Goal: Find specific page/section: Find specific page/section

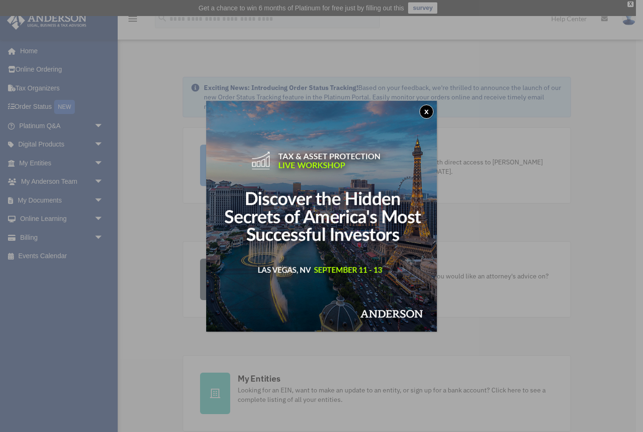
click at [420, 111] on button "x" at bounding box center [426, 111] width 14 height 14
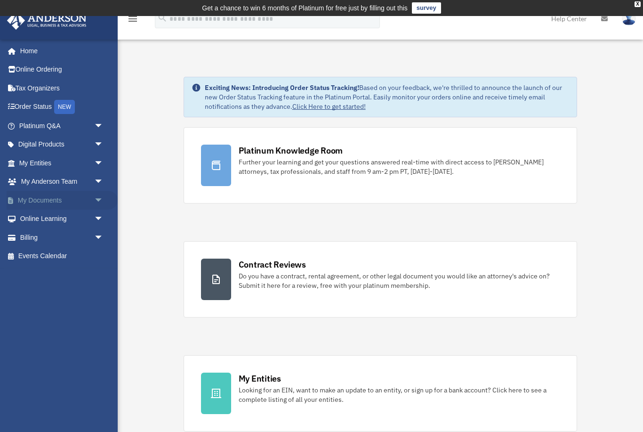
click at [104, 195] on span "arrow_drop_down" at bounding box center [103, 200] width 19 height 19
click at [72, 198] on link "My Documents arrow_drop_up" at bounding box center [62, 200] width 111 height 19
click at [102, 196] on span "arrow_drop_up" at bounding box center [103, 200] width 19 height 19
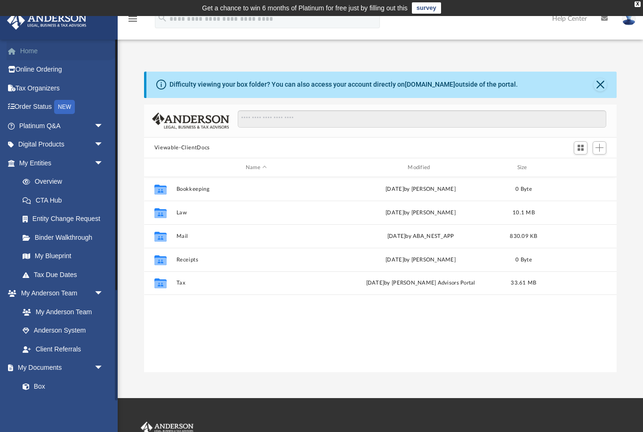
click at [41, 58] on link "Home" at bounding box center [62, 50] width 111 height 19
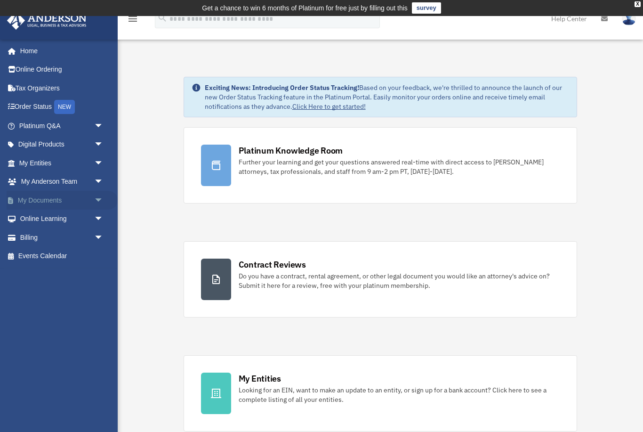
click at [43, 206] on link "My Documents arrow_drop_down" at bounding box center [62, 200] width 111 height 19
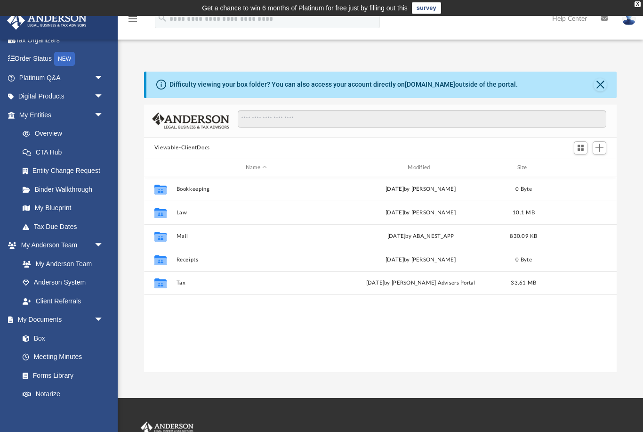
scroll to position [43, 0]
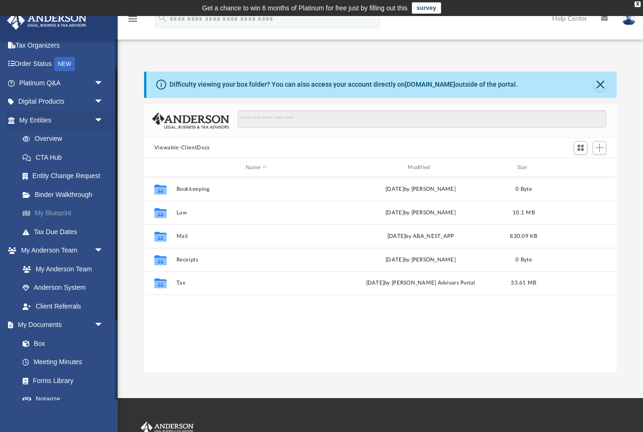
click at [65, 212] on link "My Blueprint" at bounding box center [65, 213] width 104 height 19
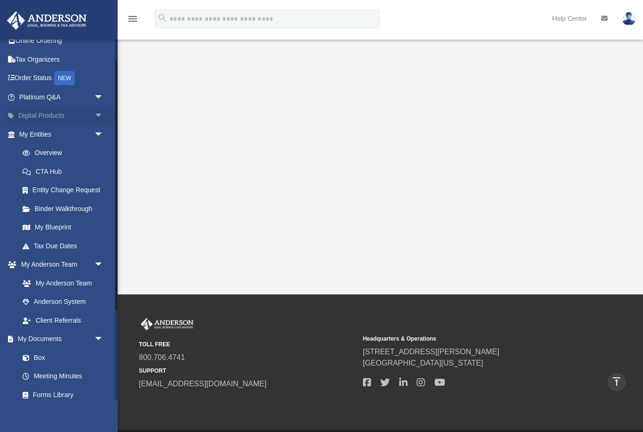
scroll to position [178, 0]
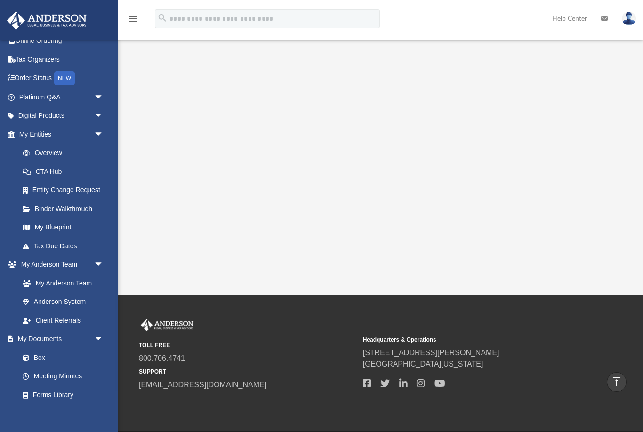
click at [137, 13] on icon "menu" at bounding box center [132, 18] width 11 height 11
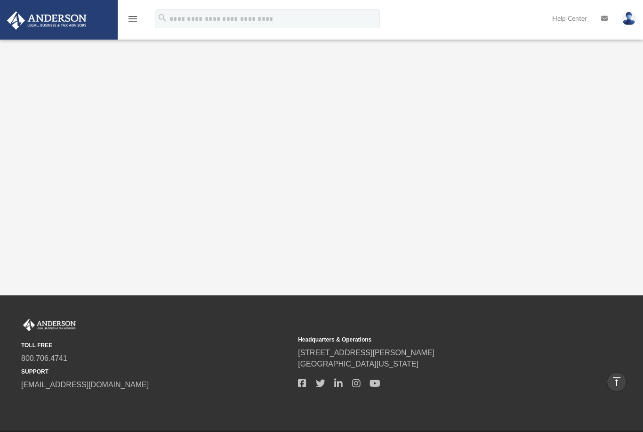
click at [135, 16] on icon "menu" at bounding box center [132, 18] width 11 height 11
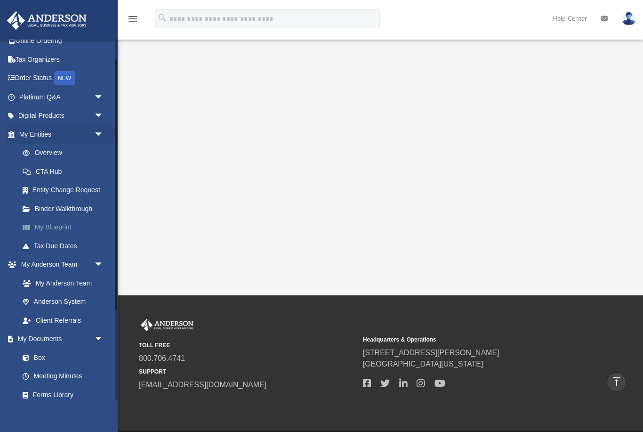
click at [65, 226] on link "My Blueprint" at bounding box center [65, 227] width 104 height 19
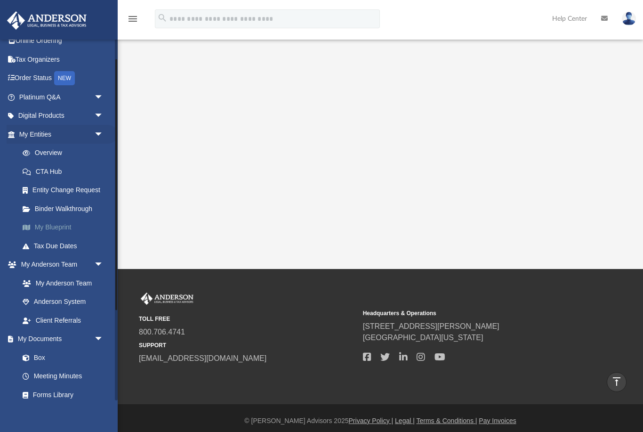
scroll to position [209, 0]
